Goal: Task Accomplishment & Management: Manage account settings

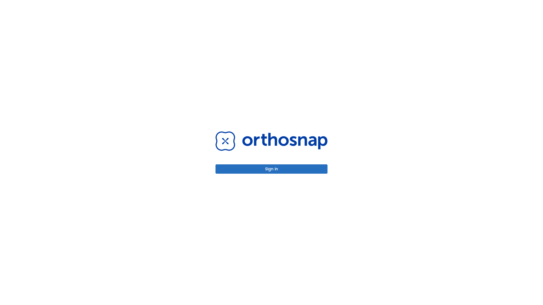
click at [271, 169] on button "Sign in" at bounding box center [271, 169] width 112 height 9
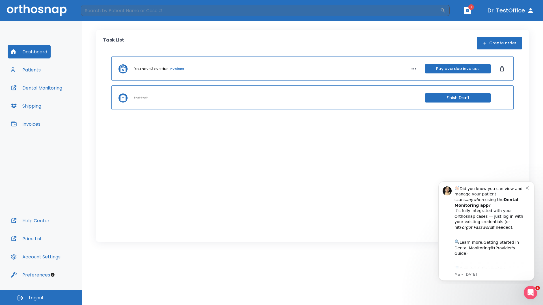
click at [41, 298] on span "Logout" at bounding box center [36, 298] width 15 height 6
